Goal: Find specific page/section: Find specific page/section

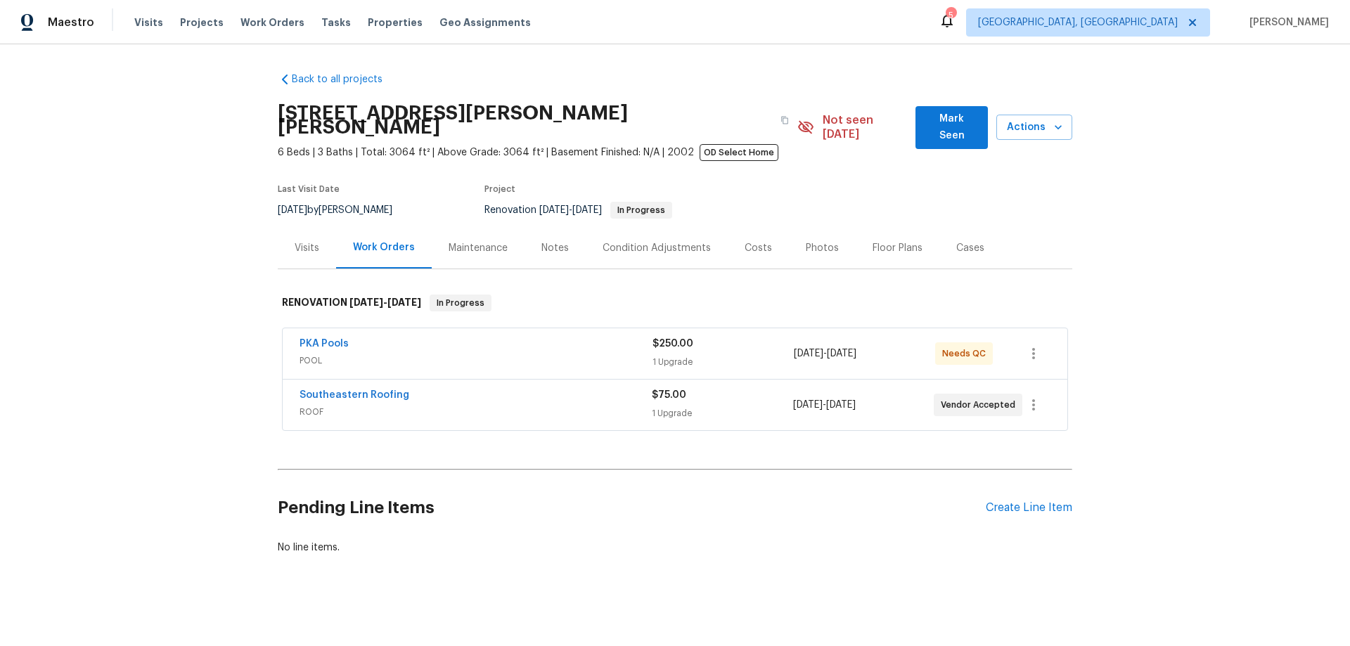
click at [243, 355] on div "Back to all projects [STREET_ADDRESS][PERSON_NAME] 6 Beds | 3 Baths | Total: 30…" at bounding box center [675, 345] width 1350 height 602
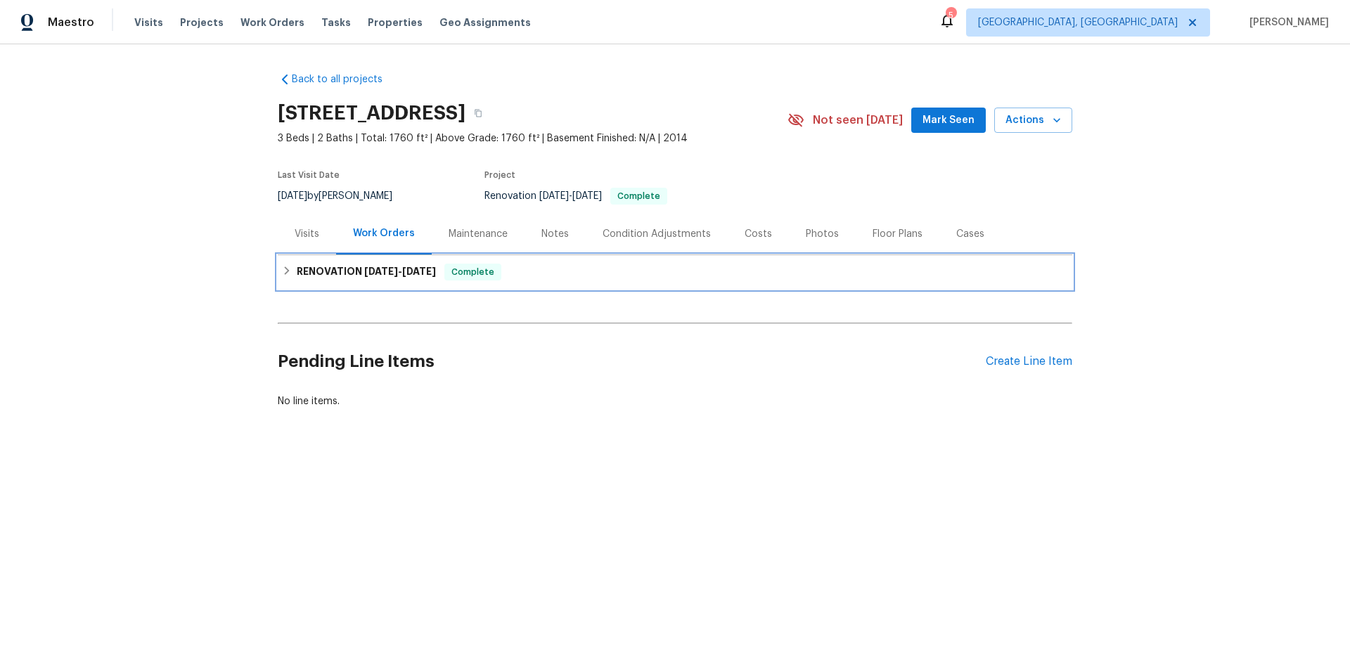
click at [380, 276] on h6 "RENOVATION 8/11/25 - 8/14/25" at bounding box center [366, 272] width 139 height 17
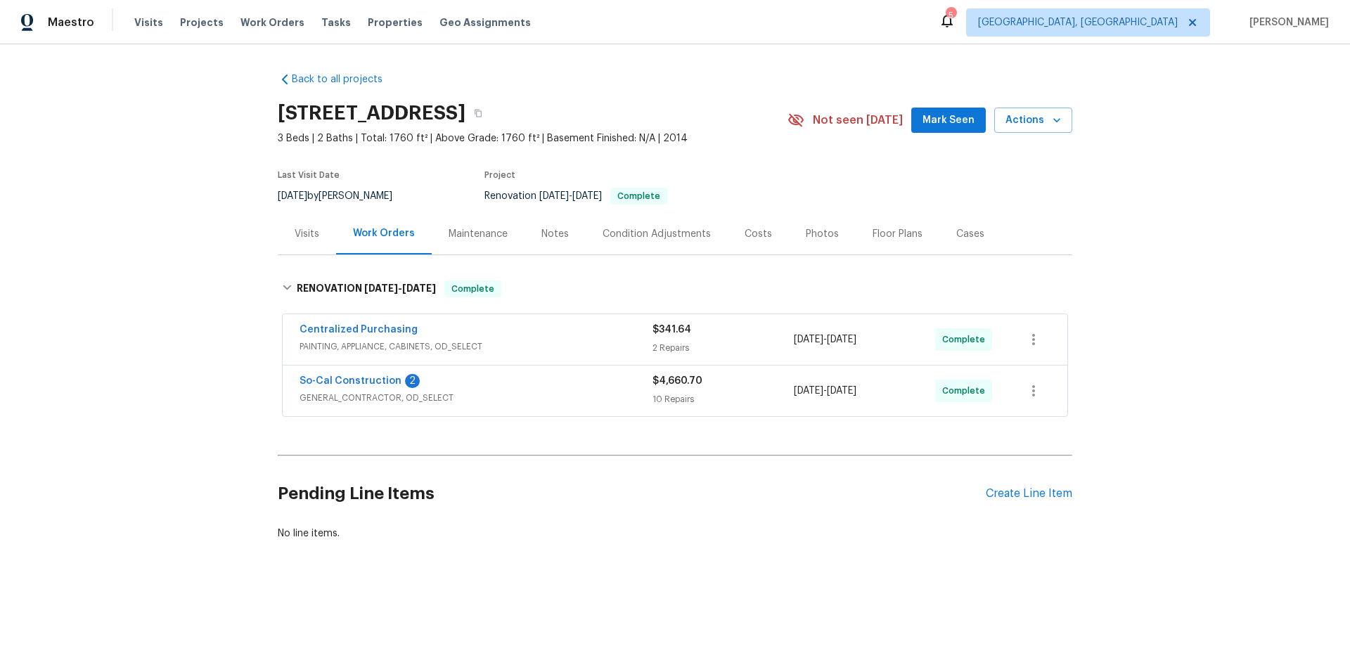
click at [163, 245] on div "Back to all projects 34185 Pinnata Ct, Lake Elsinore, CA 92532 3 Beds | 2 Baths…" at bounding box center [675, 340] width 1350 height 592
click at [188, 266] on div "Back to all projects 34185 Pinnata Ct, Lake Elsinore, CA 92532 3 Beds | 2 Baths…" at bounding box center [675, 340] width 1350 height 592
click at [145, 286] on div "Back to all projects 34185 Pinnata Ct, Lake Elsinore, CA 92532 3 Beds | 2 Baths…" at bounding box center [675, 340] width 1350 height 592
click at [145, 368] on div "Back to all projects 34185 Pinnata Ct, Lake Elsinore, CA 92532 3 Beds | 2 Baths…" at bounding box center [675, 340] width 1350 height 592
click at [124, 296] on div "Back to all projects 34185 Pinnata Ct, Lake Elsinore, CA 92532 3 Beds | 2 Baths…" at bounding box center [675, 340] width 1350 height 592
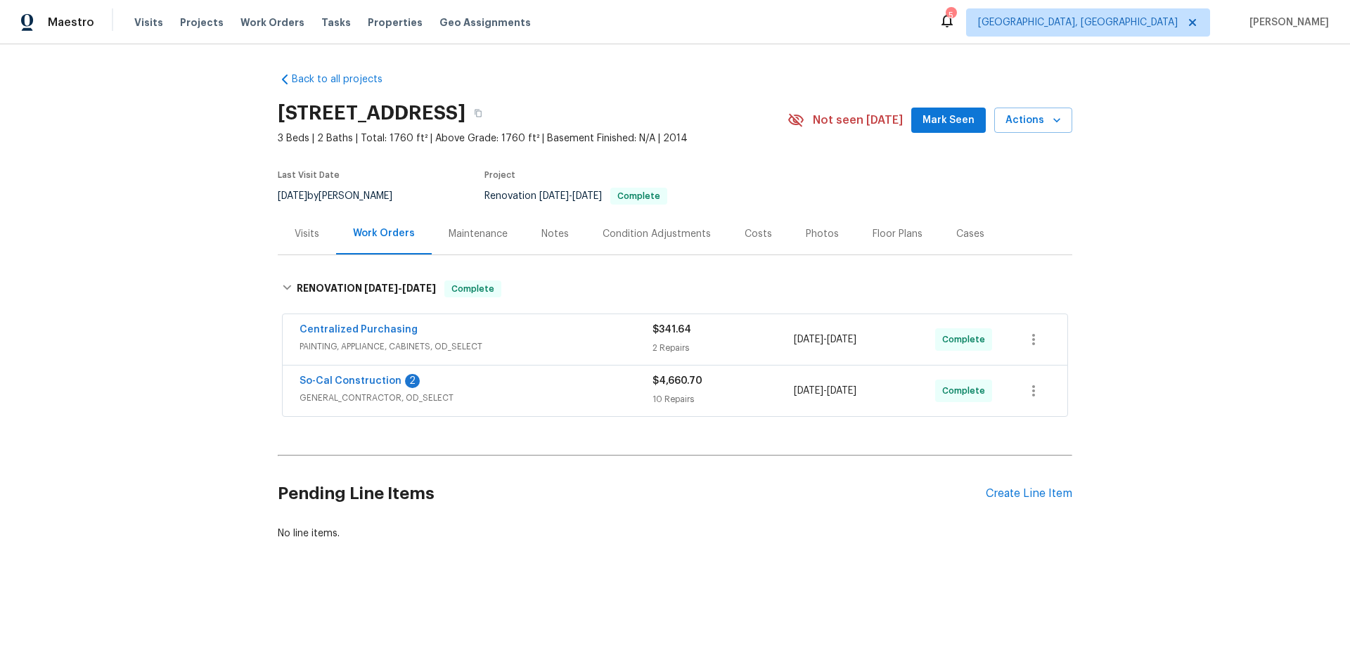
click at [178, 293] on div "Back to all projects 34185 Pinnata Ct, Lake Elsinore, CA 92532 3 Beds | 2 Baths…" at bounding box center [675, 340] width 1350 height 592
click at [105, 307] on div "Back to all projects 34185 Pinnata Ct, Lake Elsinore, CA 92532 3 Beds | 2 Baths…" at bounding box center [675, 340] width 1350 height 592
click at [208, 244] on div "Back to all projects 34185 Pinnata Ct, Lake Elsinore, CA 92532 3 Beds | 2 Baths…" at bounding box center [675, 340] width 1350 height 592
click at [172, 307] on div "Back to all projects 34185 Pinnata Ct, Lake Elsinore, CA 92532 3 Beds | 2 Baths…" at bounding box center [675, 340] width 1350 height 592
click at [203, 279] on div "Back to all projects 34185 Pinnata Ct, Lake Elsinore, CA 92532 3 Beds | 2 Baths…" at bounding box center [675, 340] width 1350 height 592
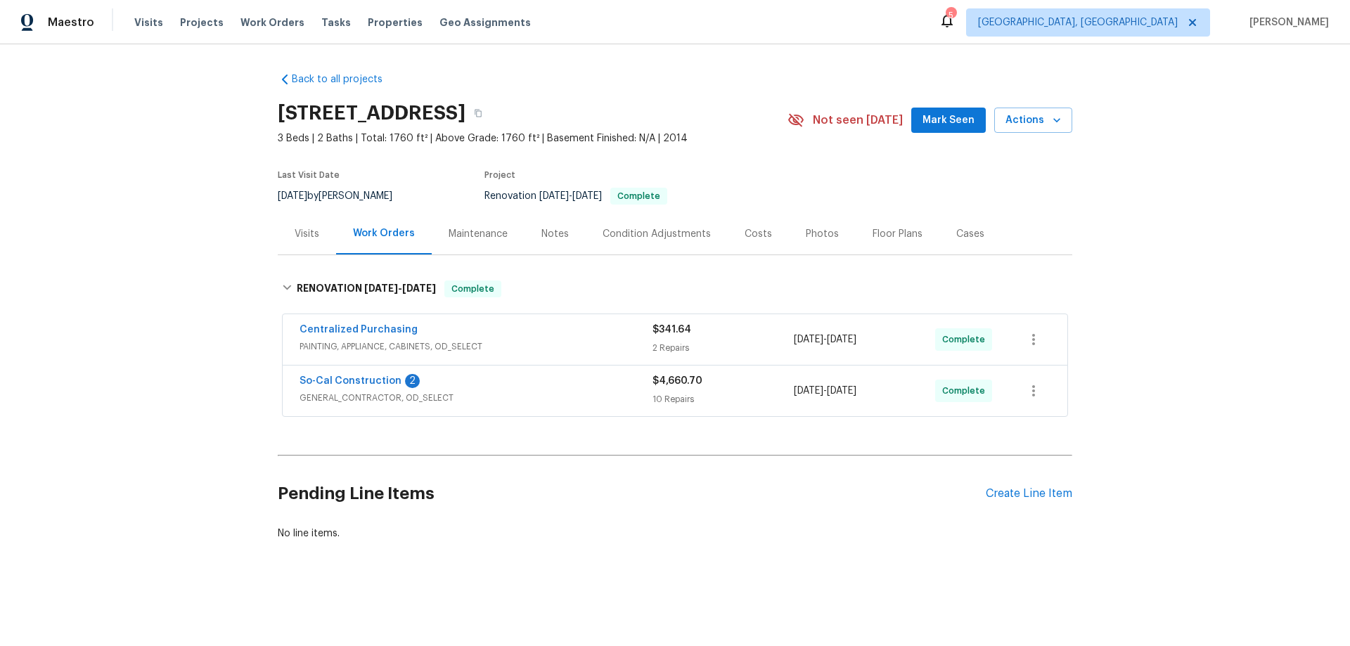
click at [236, 248] on div "Back to all projects 34185 Pinnata Ct, Lake Elsinore, CA 92532 3 Beds | 2 Baths…" at bounding box center [675, 340] width 1350 height 592
click at [174, 177] on div "Back to all projects 34185 Pinnata Ct, Lake Elsinore, CA 92532 3 Beds | 2 Baths…" at bounding box center [675, 340] width 1350 height 592
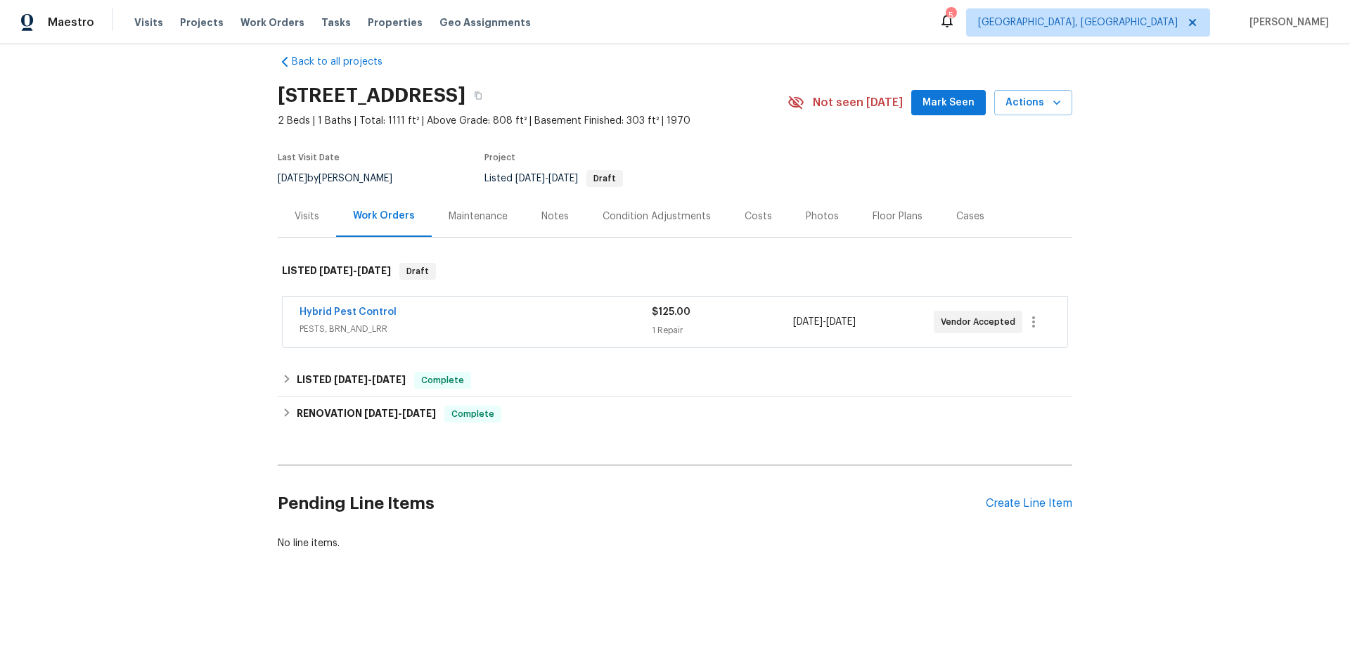
scroll to position [28, 0]
click at [401, 364] on div "LISTED 8/14/25 - 8/15/25 Complete" at bounding box center [675, 381] width 795 height 34
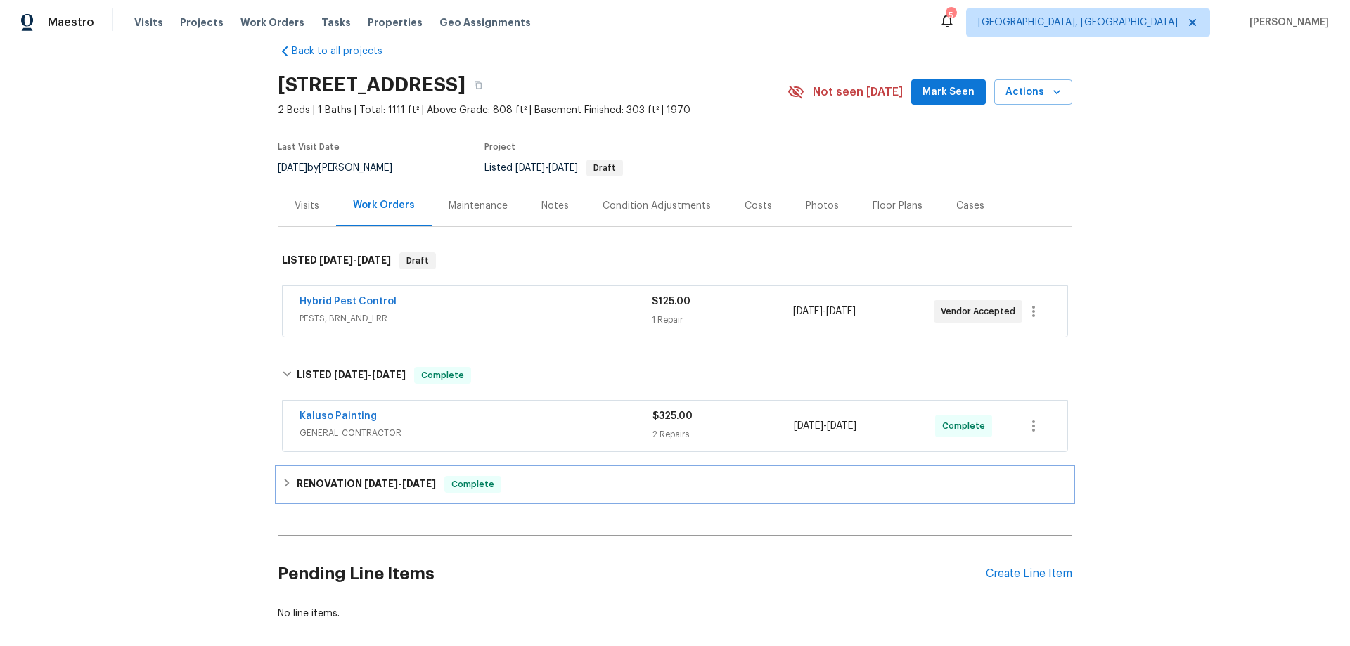
click at [388, 498] on div "RENOVATION 7/29/25 - 8/14/25 Complete" at bounding box center [675, 485] width 795 height 34
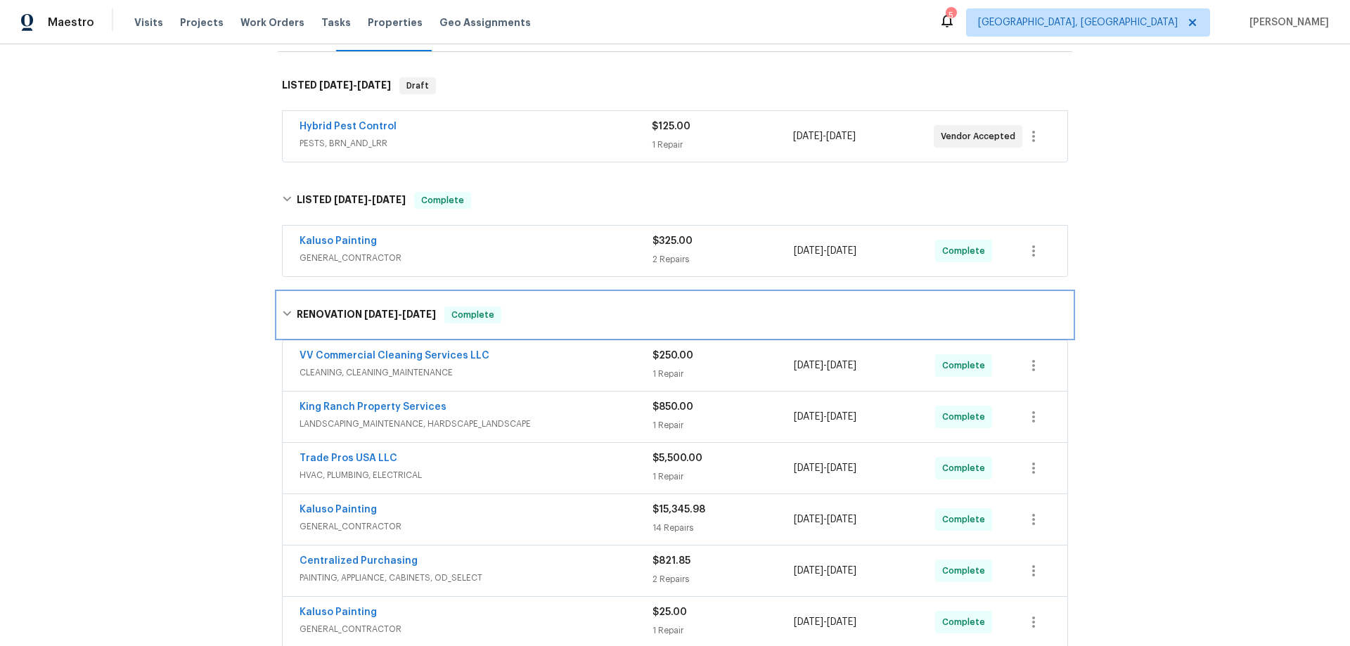
scroll to position [0, 0]
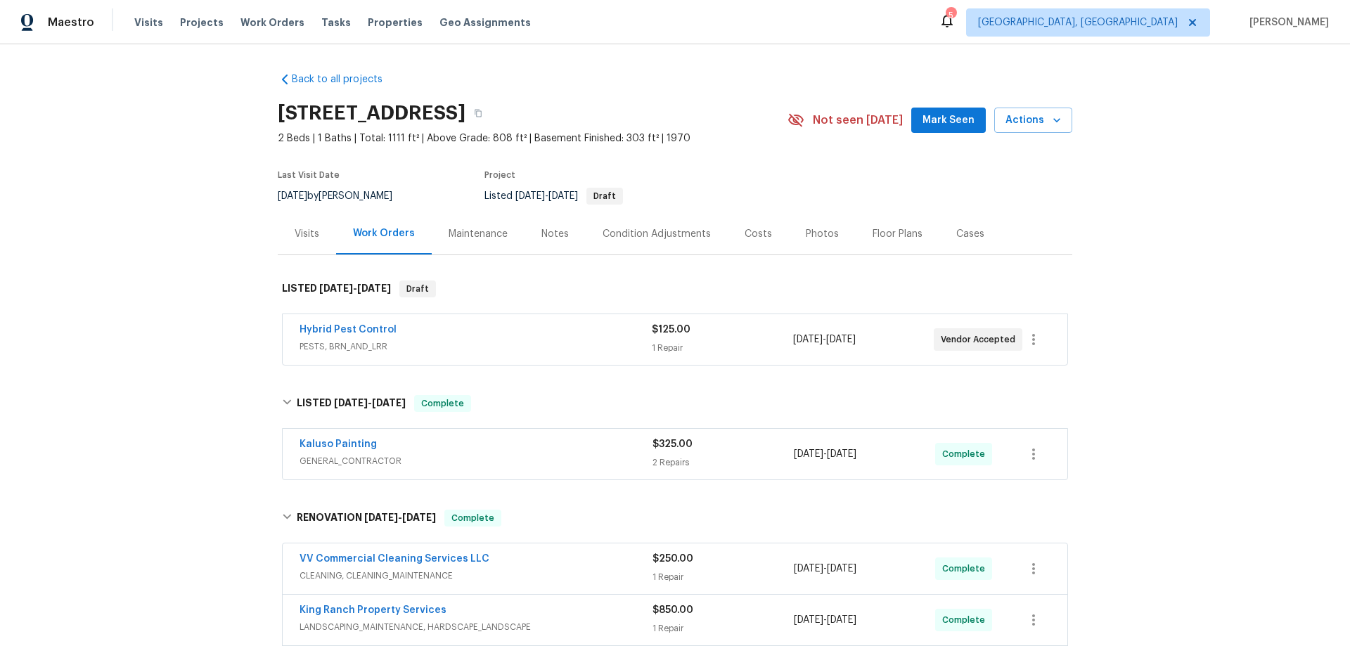
click at [143, 323] on div "Back to all projects 485 W 100 N, Layton, UT 84041 2 Beds | 1 Baths | Total: 11…" at bounding box center [675, 345] width 1350 height 602
click at [179, 317] on div "Back to all projects 485 W 100 N, Layton, UT 84041 2 Beds | 1 Baths | Total: 11…" at bounding box center [675, 345] width 1350 height 602
click at [167, 272] on div "Back to all projects 485 W 100 N, Layton, UT 84041 2 Beds | 1 Baths | Total: 11…" at bounding box center [675, 345] width 1350 height 602
click at [1040, 234] on div "Visits Work Orders Maintenance Notes Condition Adjustments Costs Photos Floor P…" at bounding box center [675, 234] width 795 height 42
click at [193, 268] on div "Back to all projects 485 W 100 N, Layton, UT 84041 2 Beds | 1 Baths | Total: 11…" at bounding box center [675, 345] width 1350 height 602
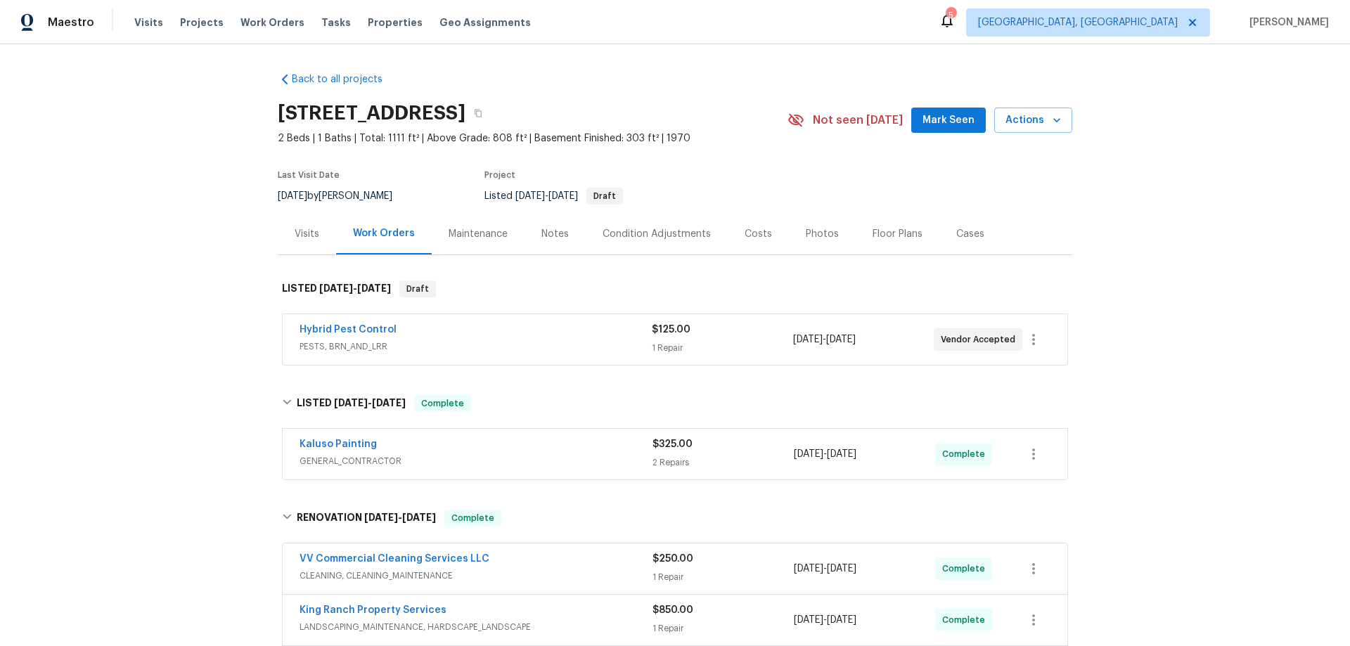
click at [191, 295] on div "Back to all projects 485 W 100 N, Layton, UT 84041 2 Beds | 1 Baths | Total: 11…" at bounding box center [675, 345] width 1350 height 602
click at [146, 337] on div "Back to all projects 485 W 100 N, Layton, UT 84041 2 Beds | 1 Baths | Total: 11…" at bounding box center [675, 345] width 1350 height 602
click at [173, 301] on div "Back to all projects 485 W 100 N, Layton, UT 84041 2 Beds | 1 Baths | Total: 11…" at bounding box center [675, 345] width 1350 height 602
click at [198, 216] on div "Back to all projects 485 W 100 N, Layton, UT 84041 2 Beds | 1 Baths | Total: 11…" at bounding box center [675, 345] width 1350 height 602
click at [195, 156] on div "Back to all projects 485 W 100 N, Layton, UT 84041 2 Beds | 1 Baths | Total: 11…" at bounding box center [675, 345] width 1350 height 602
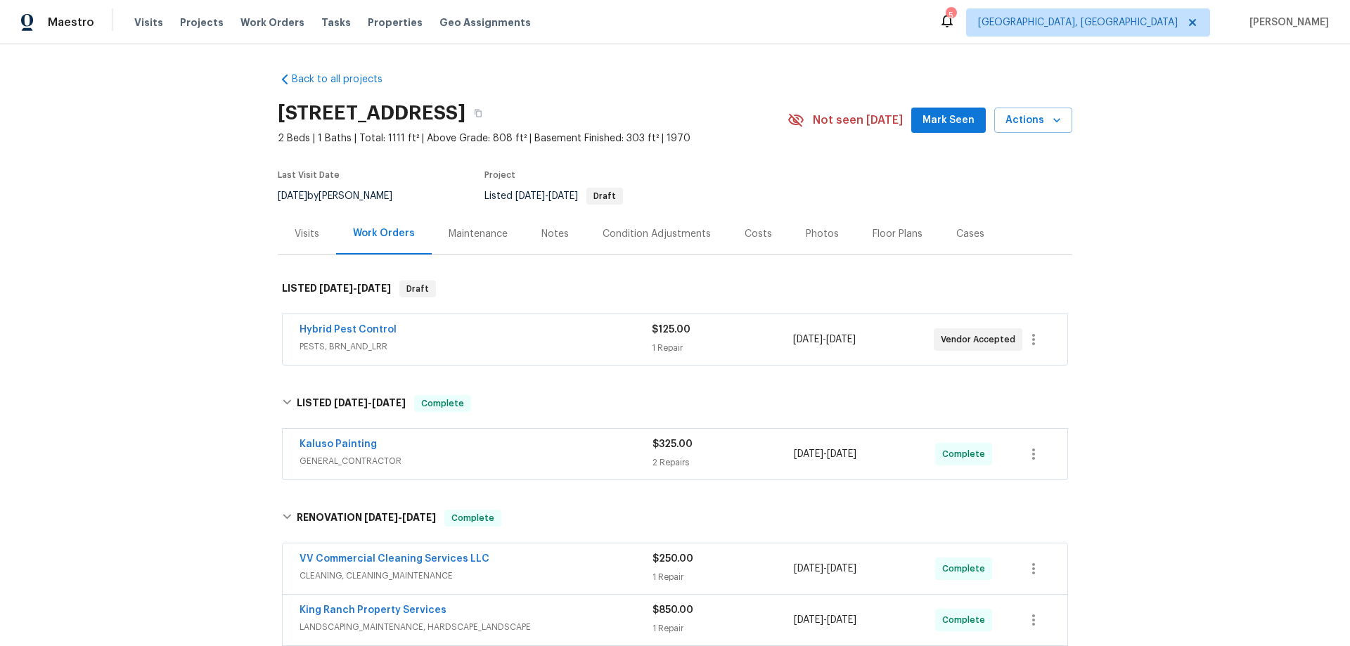
click at [201, 276] on div "Back to all projects 485 W 100 N, Layton, UT 84041 2 Beds | 1 Baths | Total: 11…" at bounding box center [675, 345] width 1350 height 602
click at [186, 224] on div "Back to all projects 485 W 100 N, Layton, UT 84041 2 Beds | 1 Baths | Total: 11…" at bounding box center [675, 345] width 1350 height 602
click at [183, 262] on div "Back to all projects 485 W 100 N, Layton, UT 84041 2 Beds | 1 Baths | Total: 11…" at bounding box center [675, 345] width 1350 height 602
click at [162, 350] on div "Back to all projects 485 W 100 N, Layton, UT 84041 2 Beds | 1 Baths | Total: 11…" at bounding box center [675, 345] width 1350 height 602
click at [193, 316] on div "Back to all projects 485 W 100 N, Layton, UT 84041 2 Beds | 1 Baths | Total: 11…" at bounding box center [675, 345] width 1350 height 602
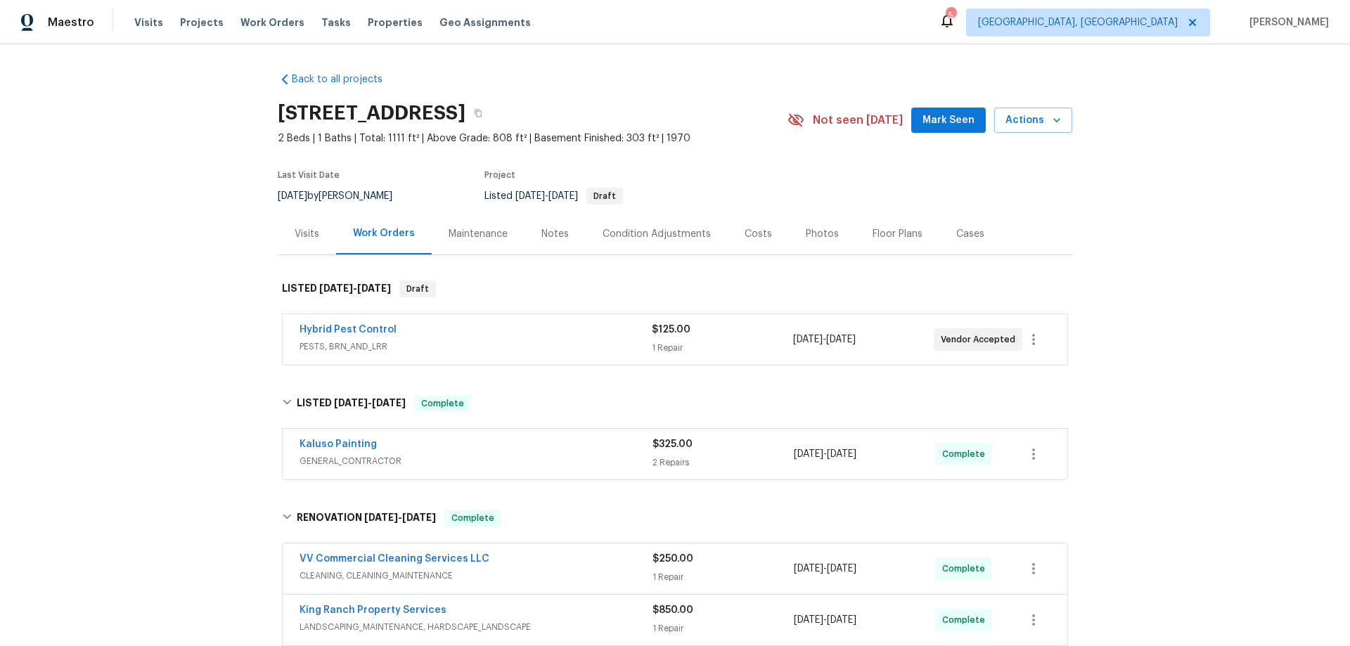
click at [145, 320] on div "Back to all projects 485 W 100 N, Layton, UT 84041 2 Beds | 1 Baths | Total: 11…" at bounding box center [675, 345] width 1350 height 602
click at [212, 207] on div "Back to all projects 485 W 100 N, Layton, UT 84041 2 Beds | 1 Baths | Total: 11…" at bounding box center [675, 345] width 1350 height 602
click at [186, 245] on div "Back to all projects 485 W 100 N, Layton, UT 84041 2 Beds | 1 Baths | Total: 11…" at bounding box center [675, 345] width 1350 height 602
click at [219, 309] on div "Back to all projects 485 W 100 N, Layton, UT 84041 2 Beds | 1 Baths | Total: 11…" at bounding box center [675, 345] width 1350 height 602
click at [118, 253] on div "Back to all projects 485 W 100 N, Layton, UT 84041 2 Beds | 1 Baths | Total: 11…" at bounding box center [675, 345] width 1350 height 602
